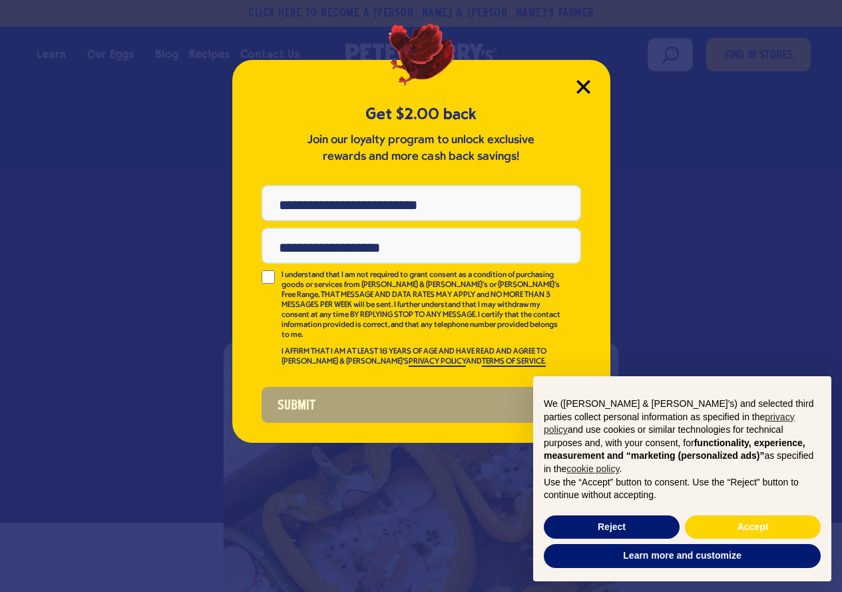
click at [587, 84] on icon "Close Modal" at bounding box center [583, 87] width 12 height 12
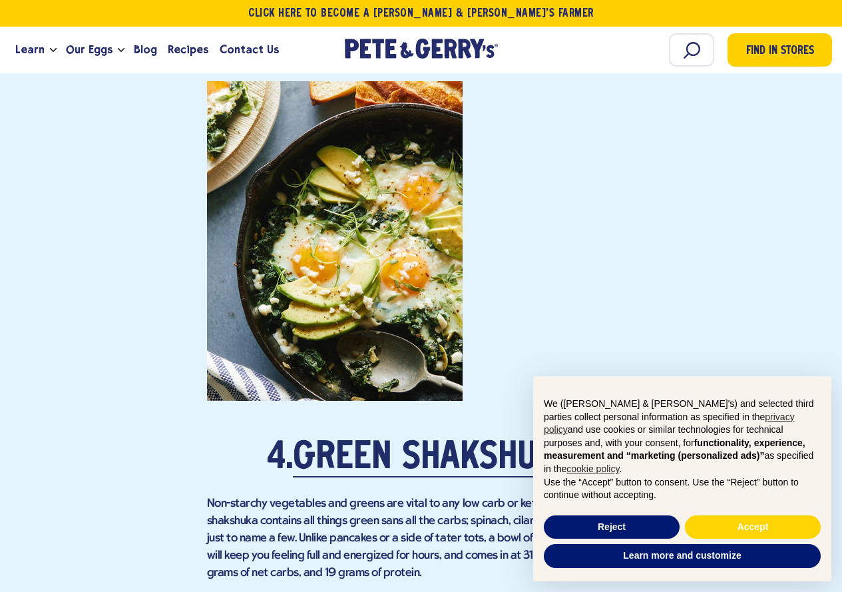
scroll to position [2928, 0]
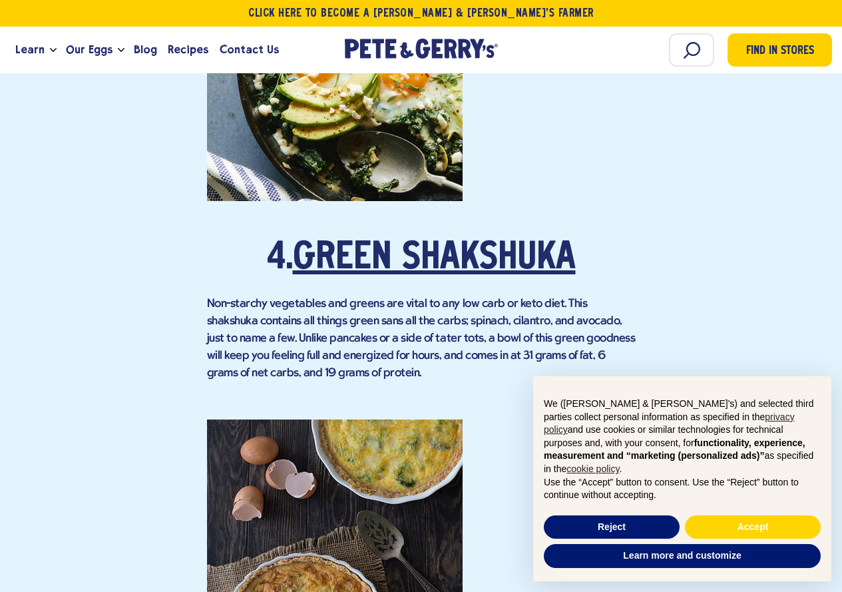
click at [369, 240] on link "Green Shakshuka" at bounding box center [434, 258] width 283 height 37
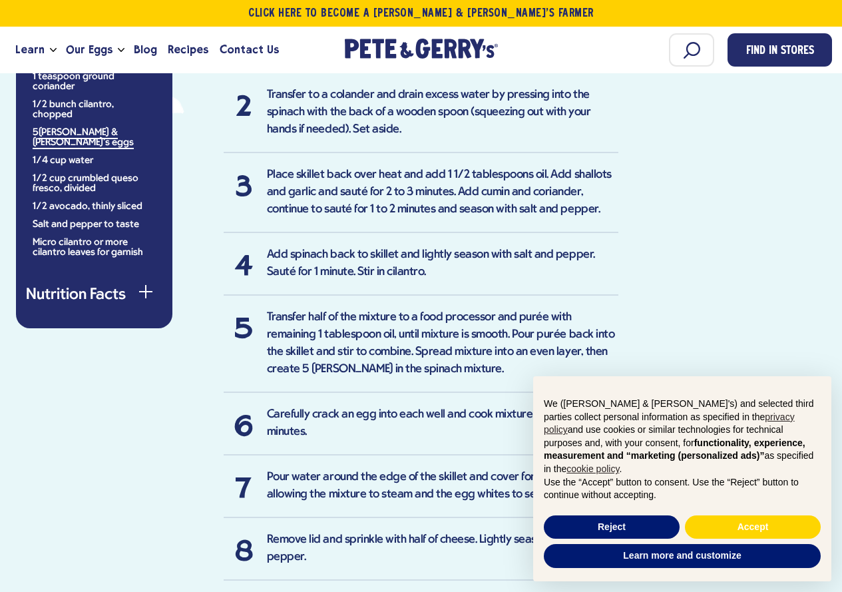
scroll to position [1183, 0]
